Goal: Task Accomplishment & Management: Manage account settings

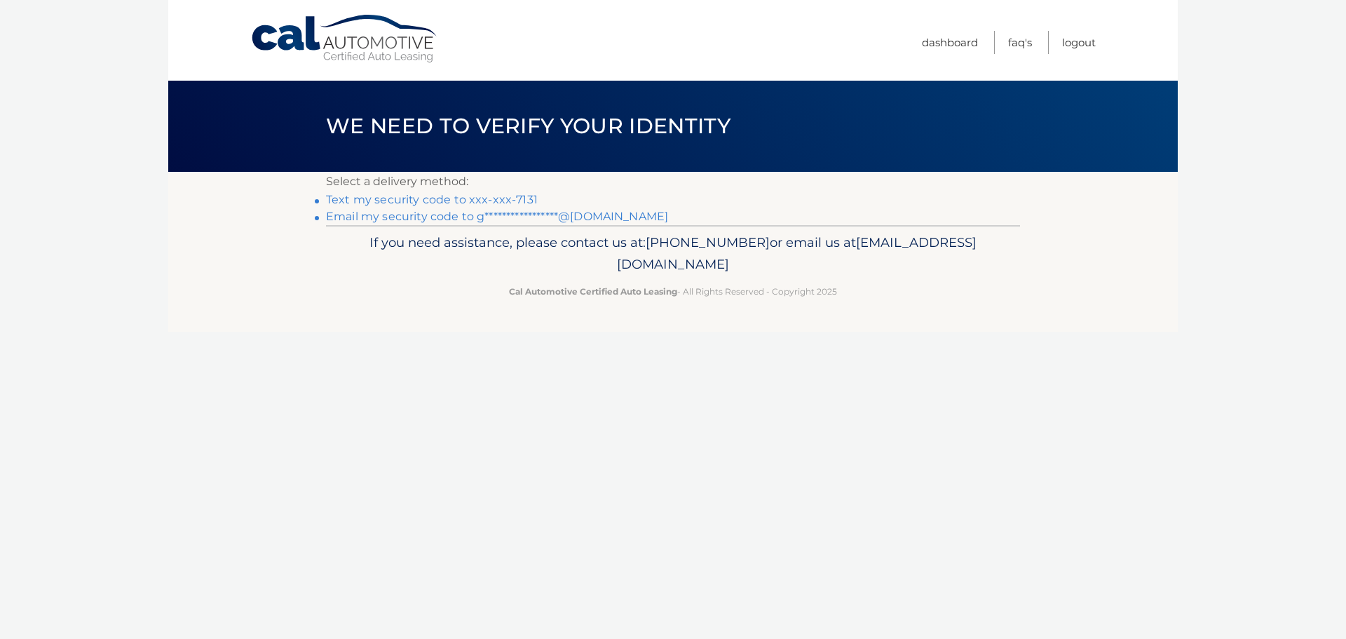
click at [475, 202] on link "Text my security code to xxx-xxx-7131" at bounding box center [432, 199] width 212 height 13
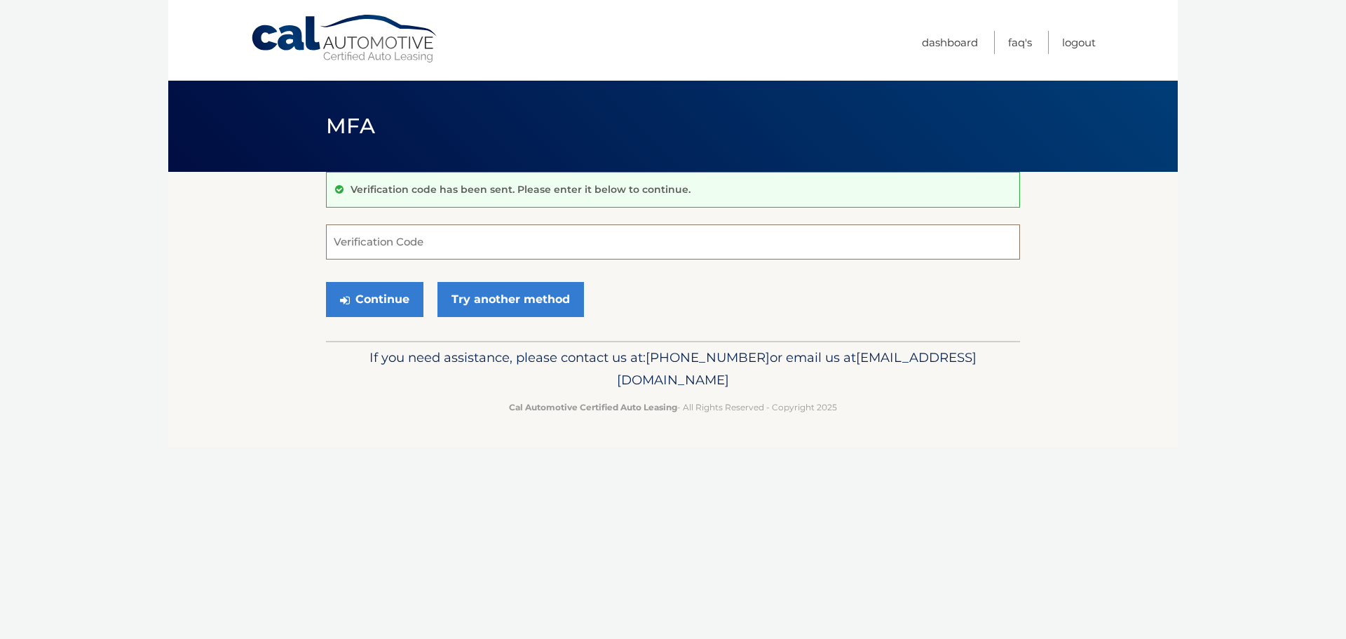
click at [449, 235] on input "Verification Code" at bounding box center [673, 241] width 694 height 35
click at [418, 246] on input "Verification Code" at bounding box center [673, 241] width 694 height 35
type input "362589"
click at [385, 306] on button "Continue" at bounding box center [374, 299] width 97 height 35
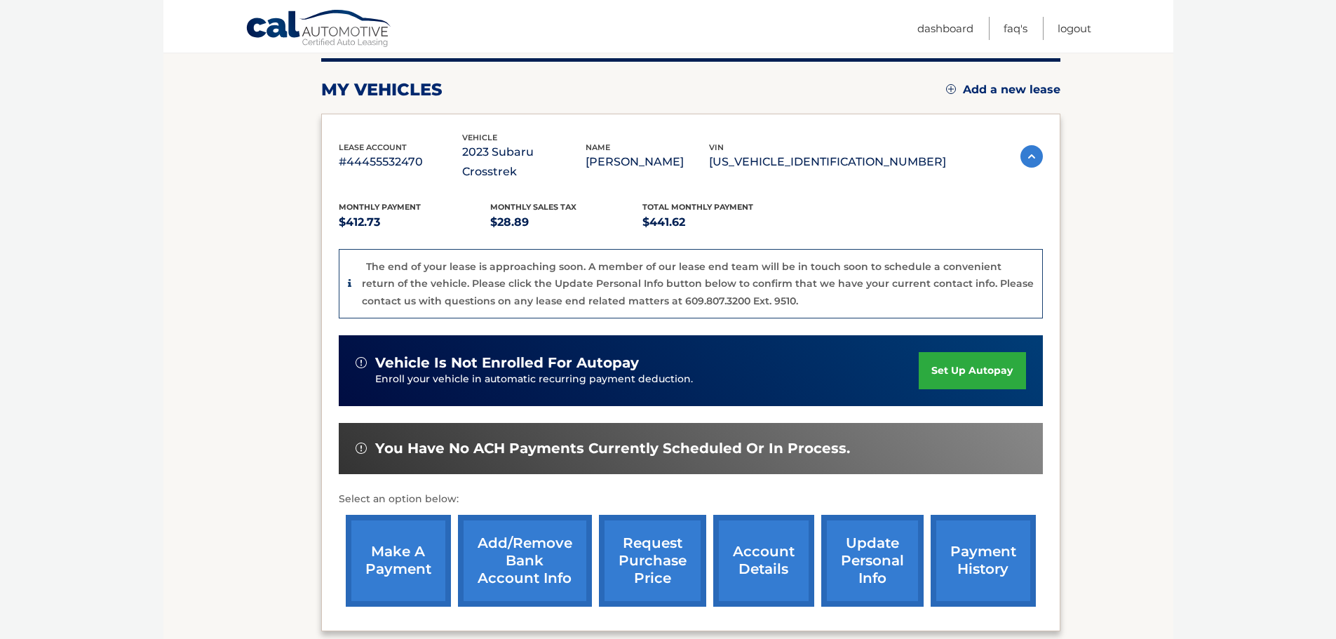
scroll to position [210, 0]
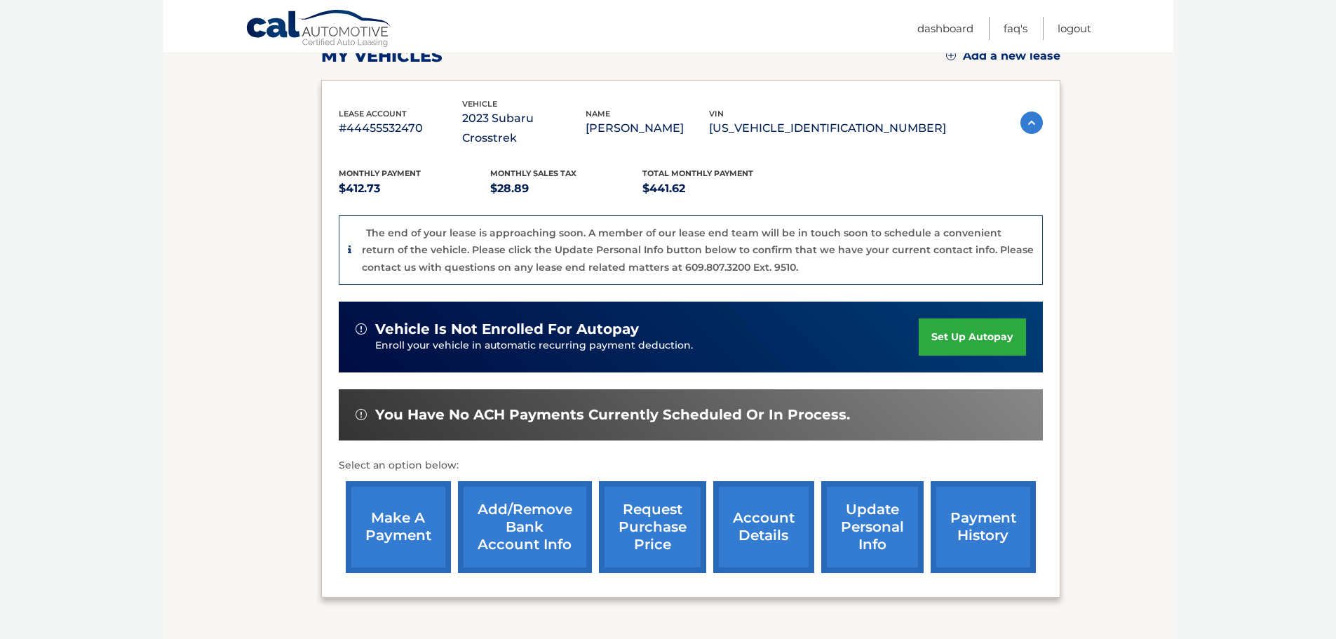
click at [391, 508] on link "make a payment" at bounding box center [398, 527] width 105 height 92
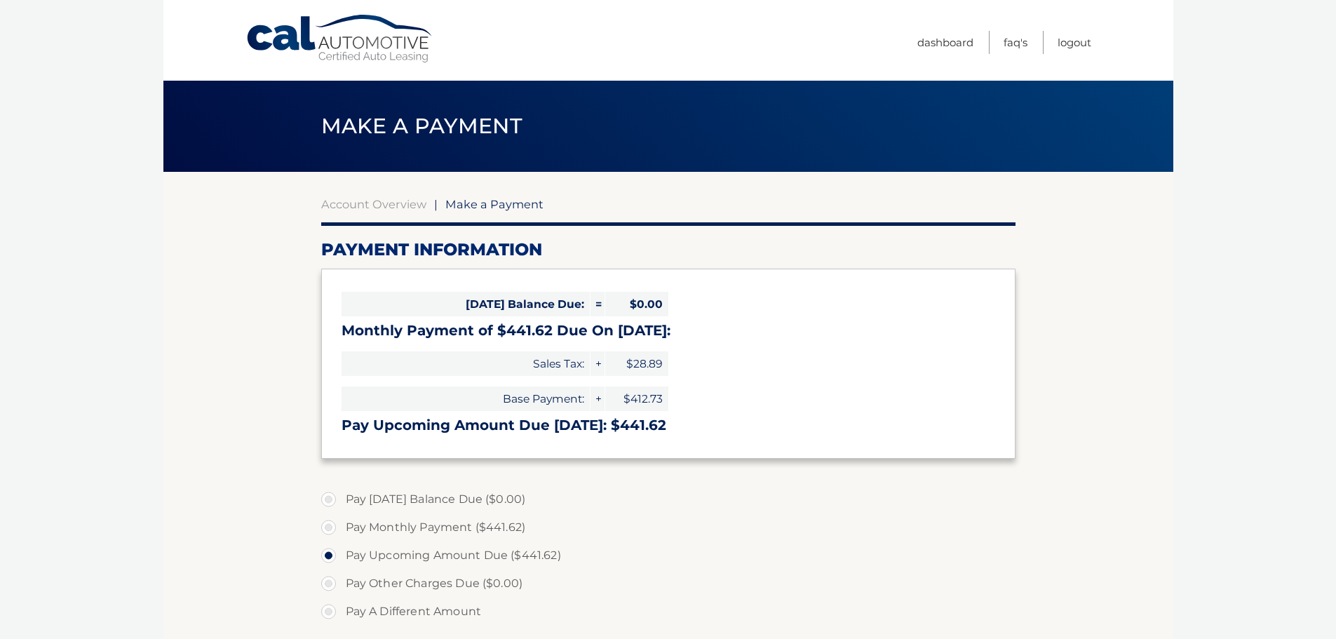
select select "MTAwYTkzNzUtMDNkZi00Yjc3LWI1MzYtNzMzYzViMzZkMjll"
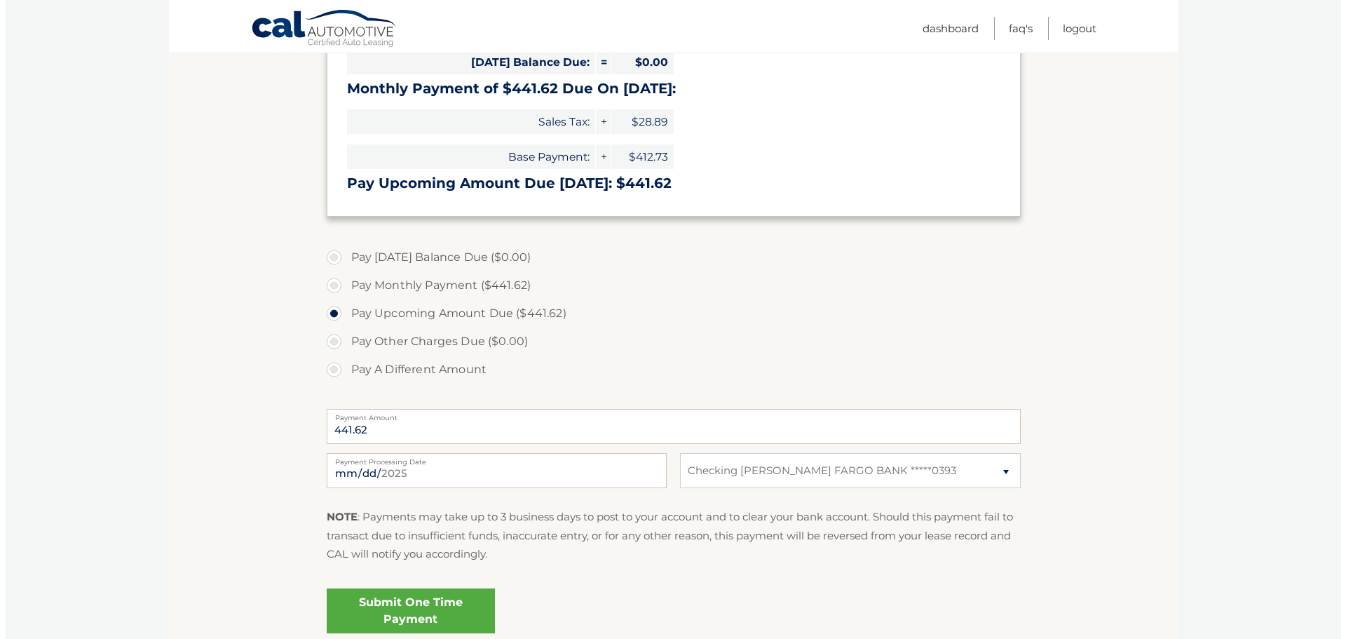
scroll to position [280, 0]
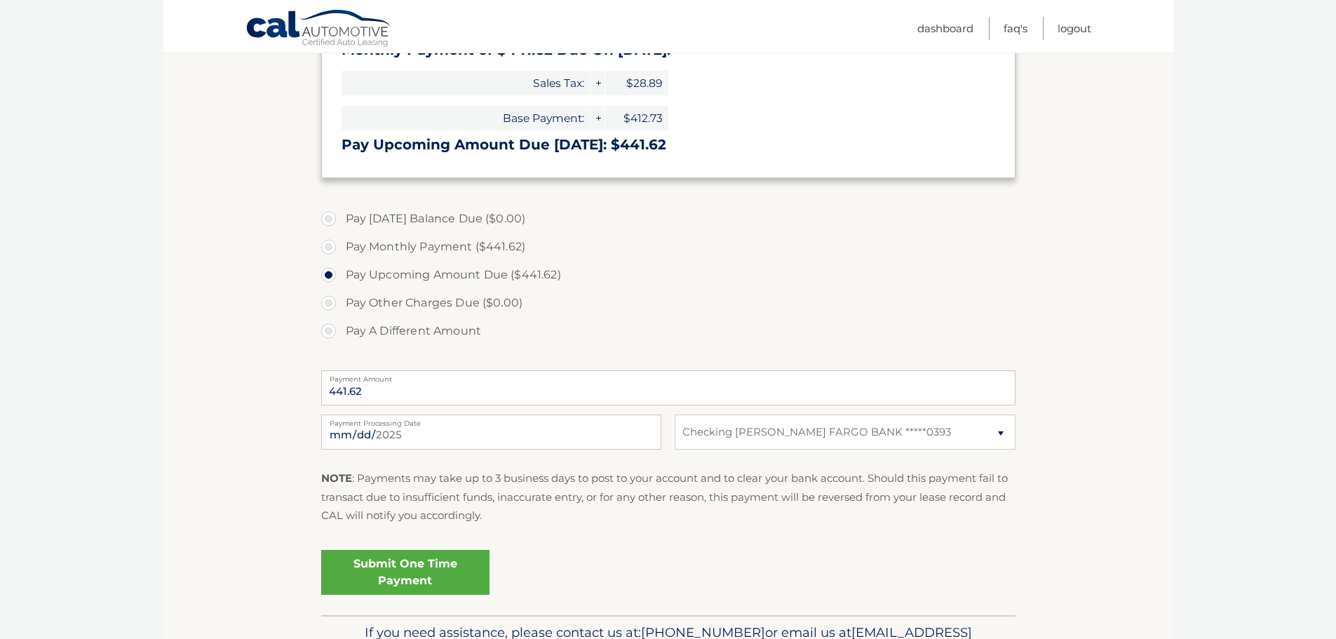
click at [393, 559] on link "Submit One Time Payment" at bounding box center [405, 572] width 168 height 45
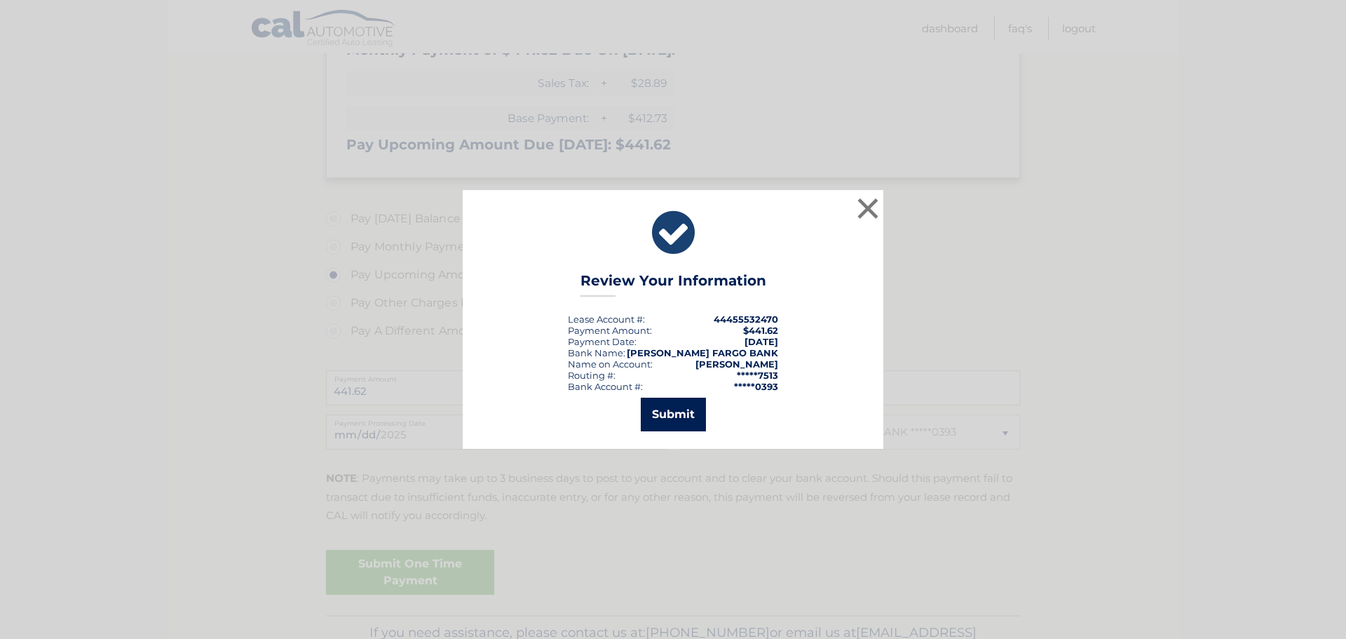
click at [672, 424] on button "Submit" at bounding box center [673, 415] width 65 height 34
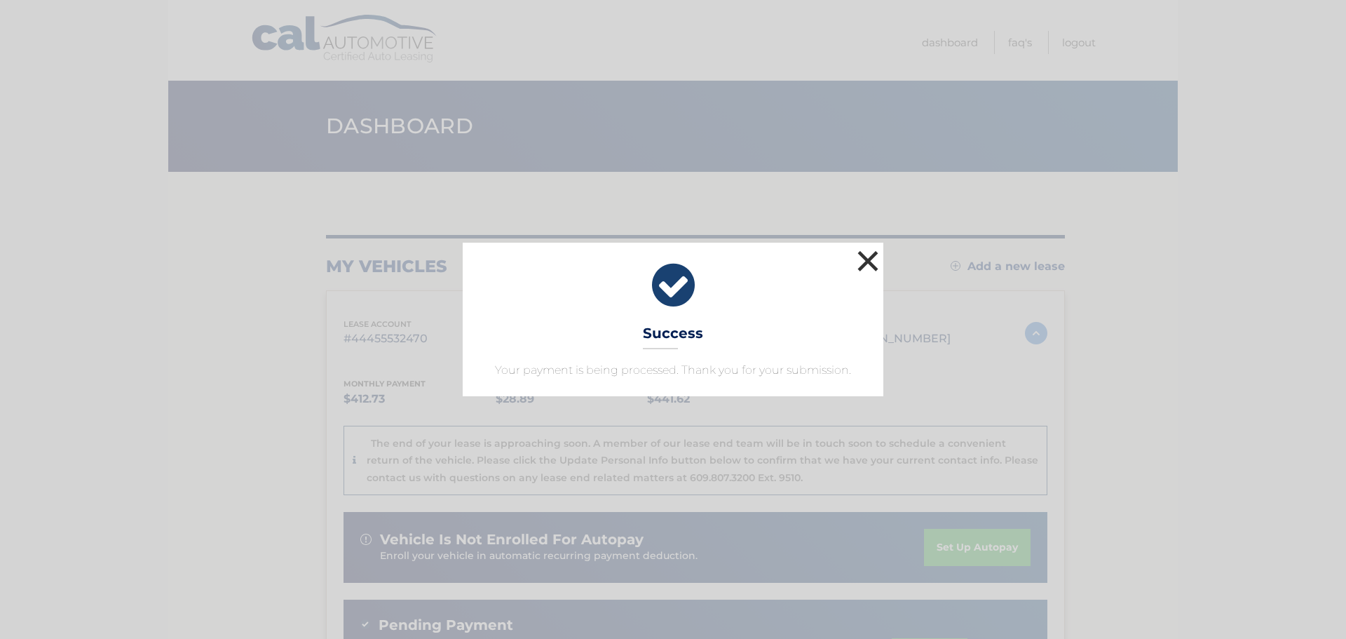
click at [867, 264] on button "×" at bounding box center [868, 261] width 28 height 28
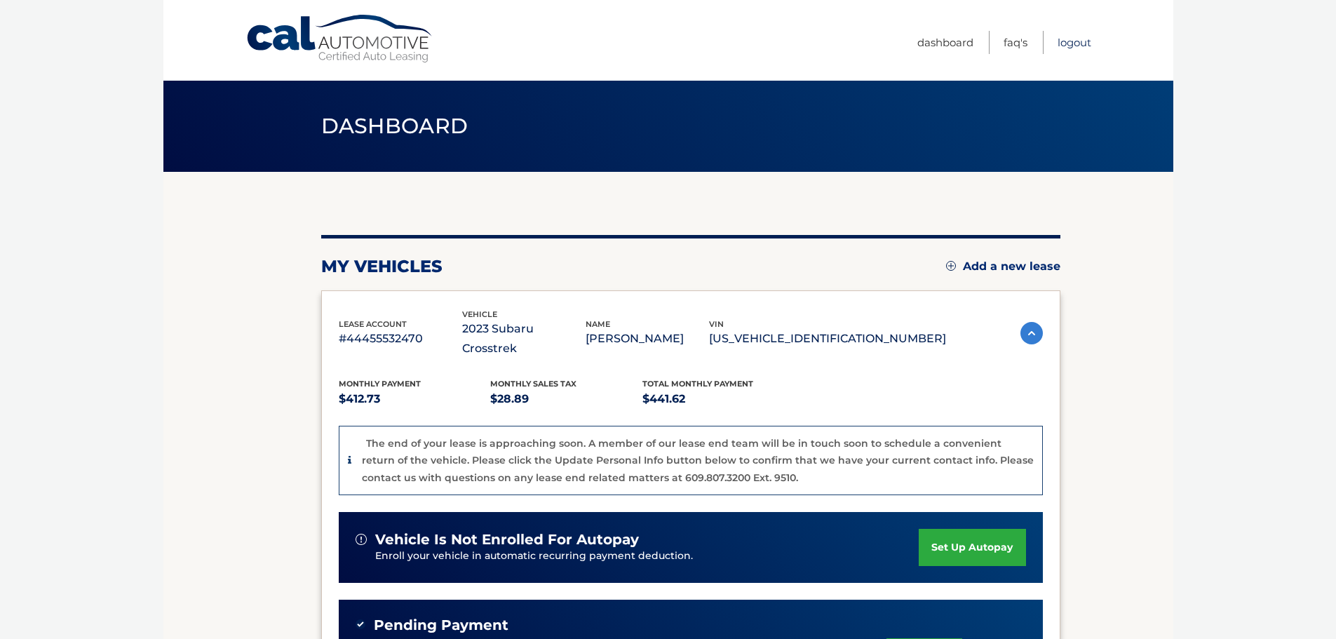
click at [1069, 42] on link "Logout" at bounding box center [1074, 42] width 34 height 23
